Goal: Information Seeking & Learning: Understand process/instructions

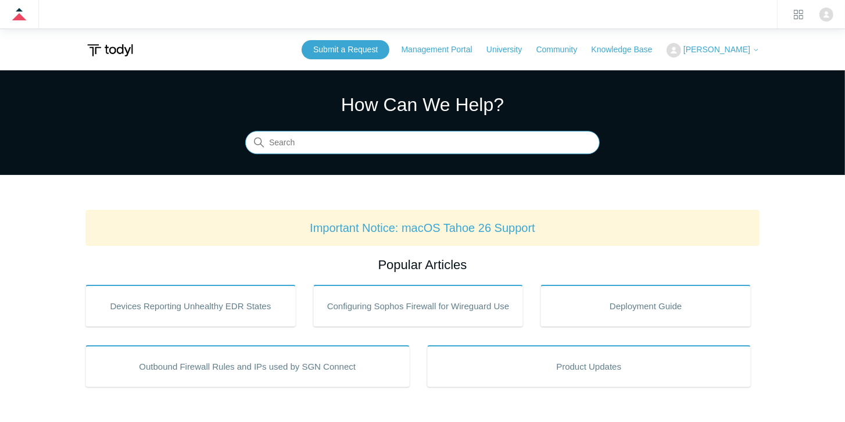
click at [317, 140] on input "Search" at bounding box center [422, 142] width 355 height 23
type input "continuously scanning"
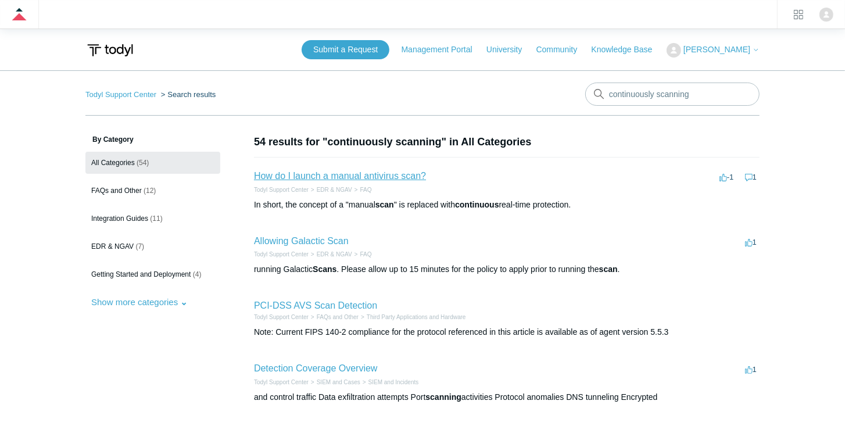
click at [345, 177] on link "How do I launch a manual antivirus scan?" at bounding box center [340, 176] width 172 height 10
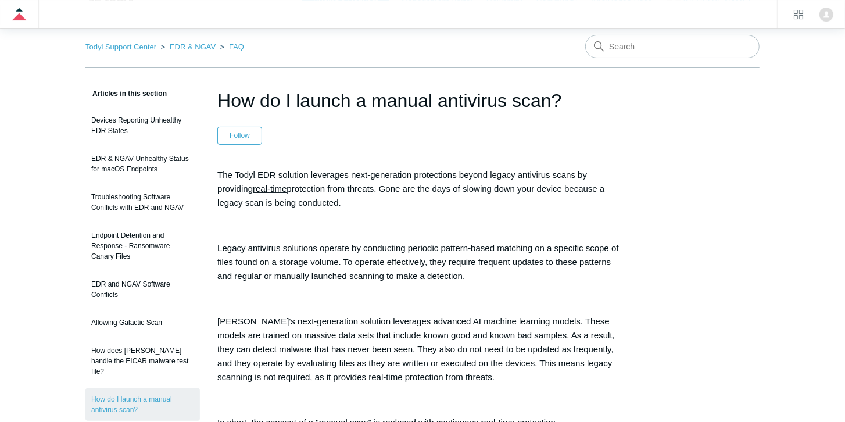
scroll to position [66, 0]
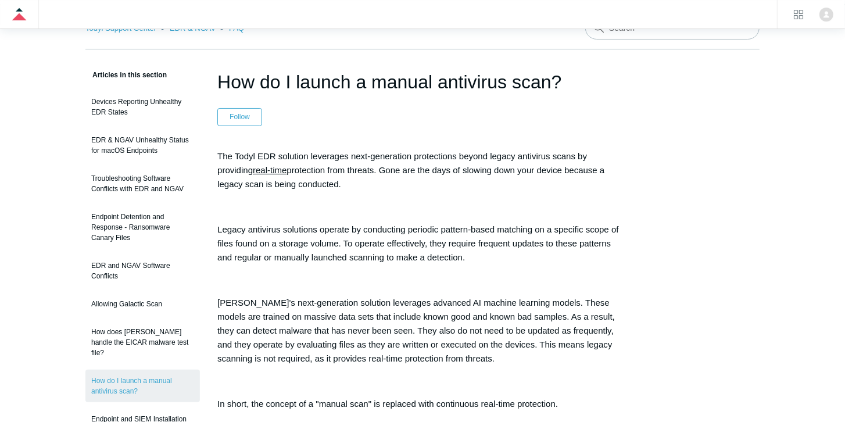
drag, startPoint x: 220, startPoint y: 80, endPoint x: 563, endPoint y: 81, distance: 343.6
click at [563, 81] on h1 "How do I launch a manual antivirus scan?" at bounding box center [422, 82] width 410 height 28
copy h1 "How do I launch a manual antivirus scan?"
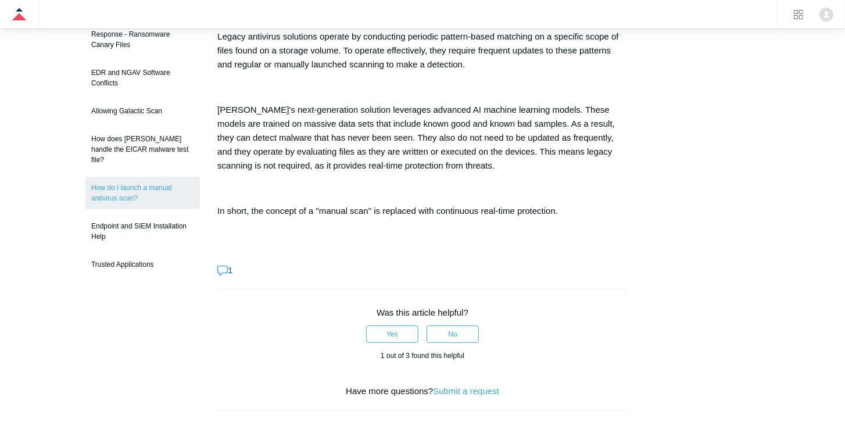
scroll to position [266, 0]
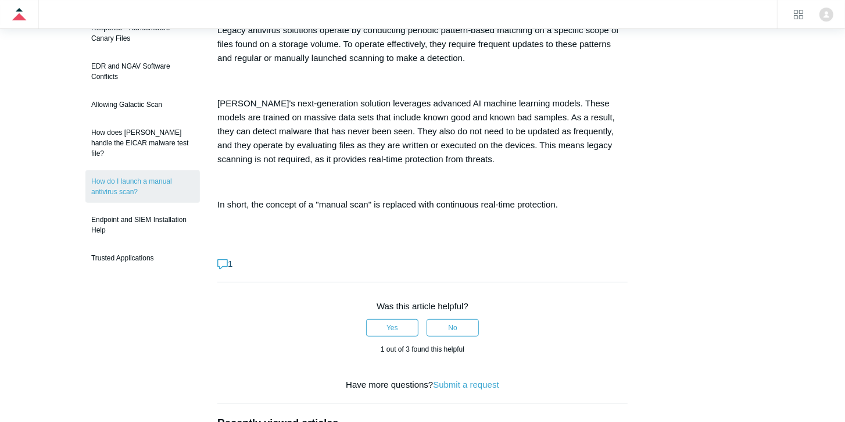
drag, startPoint x: 219, startPoint y: 154, endPoint x: 566, endPoint y: 202, distance: 351.0
click at [566, 202] on div "The Todyl EDR solution leverages next-generation protections beyond legacy anti…" at bounding box center [422, 92] width 410 height 284
copy div "The Todyl EDR solution leverages next-generation protections beyond legacy anti…"
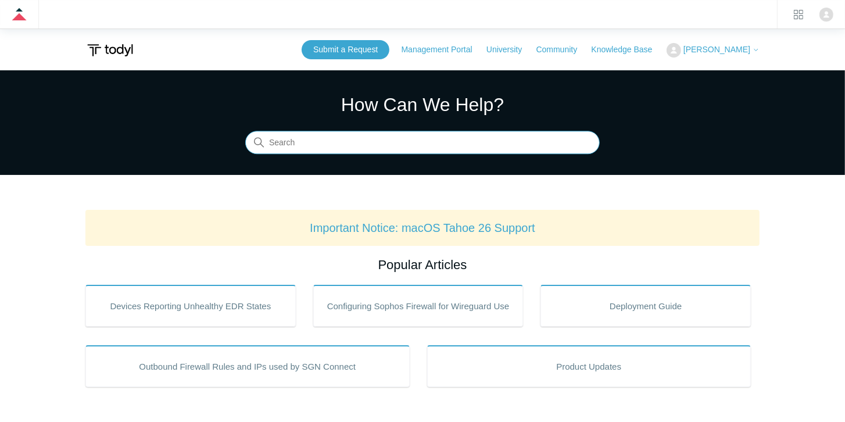
click at [351, 150] on input "Search" at bounding box center [422, 142] width 355 height 23
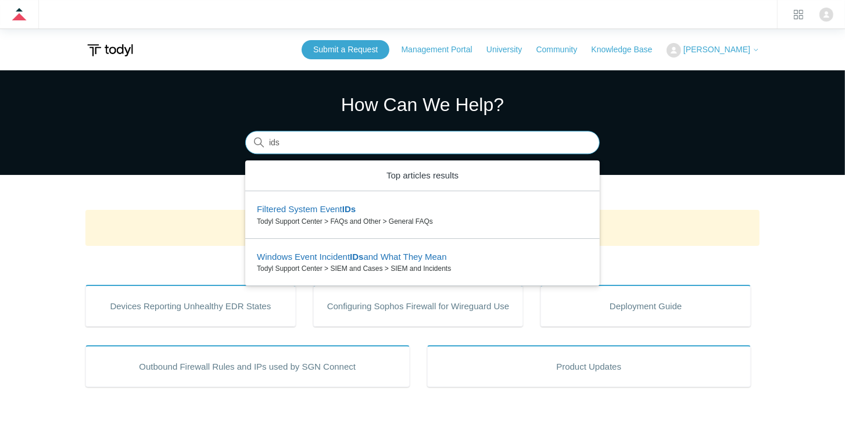
type input "ids"
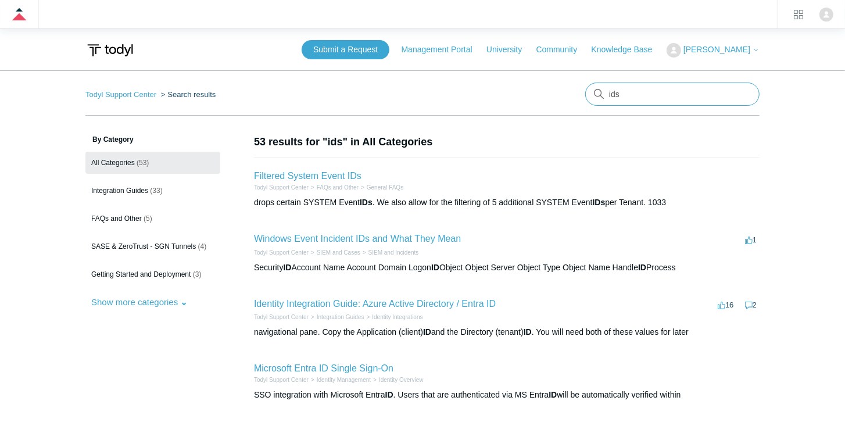
click at [644, 90] on input "ids" at bounding box center [672, 94] width 174 height 23
type input "ips"
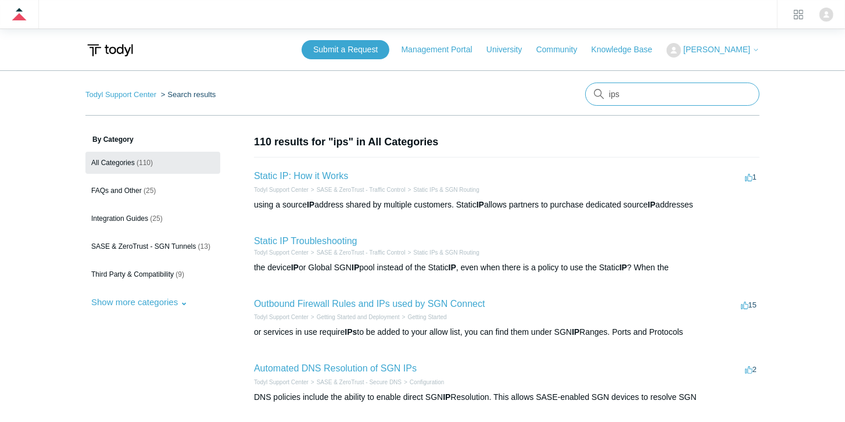
click at [616, 94] on input "ips" at bounding box center [672, 94] width 174 height 23
type input "ids/ips"
